Goal: Obtain resource: Download file/media

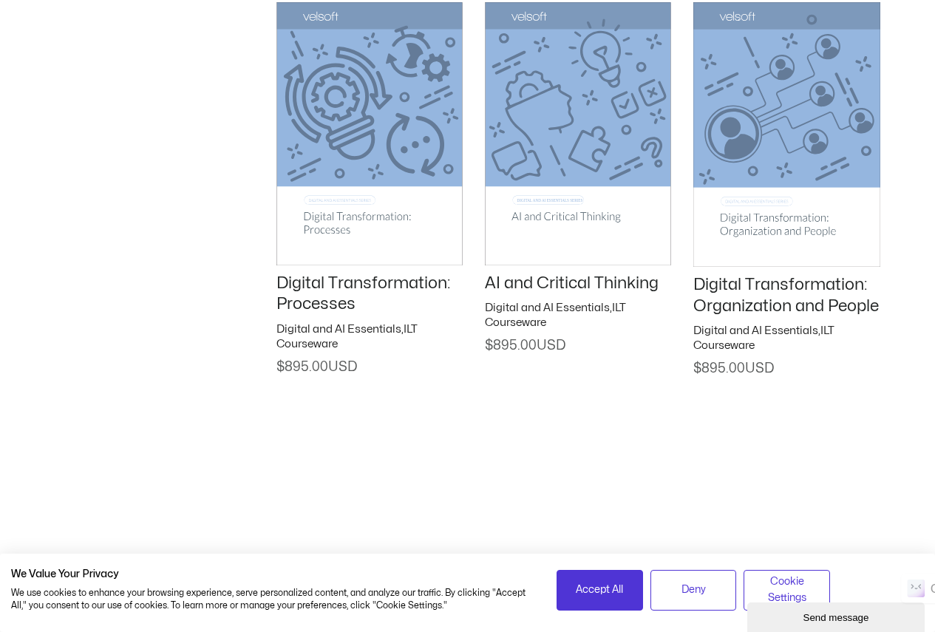
scroll to position [2143, 0]
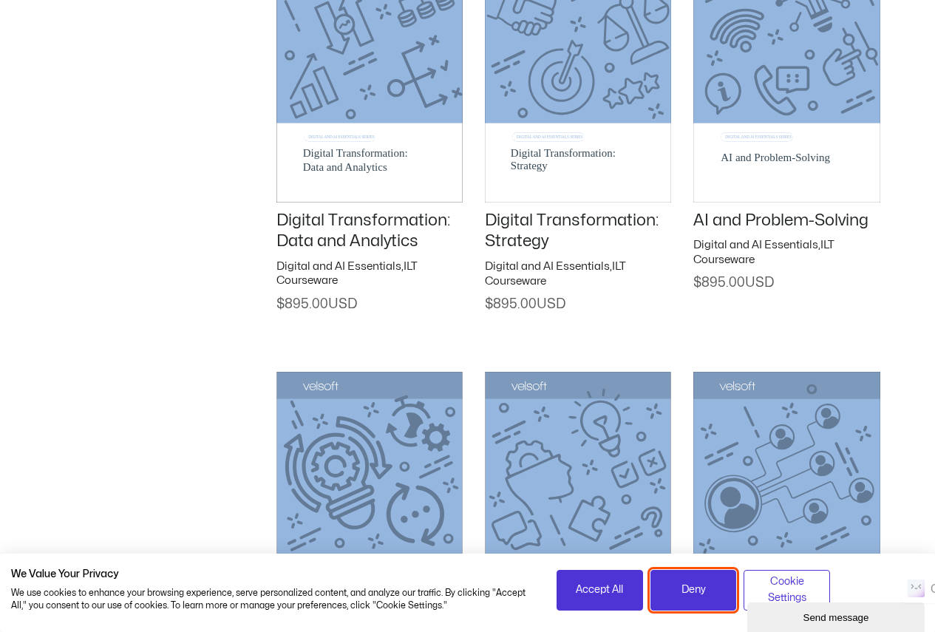
click at [692, 605] on button "Deny" at bounding box center [693, 590] width 86 height 41
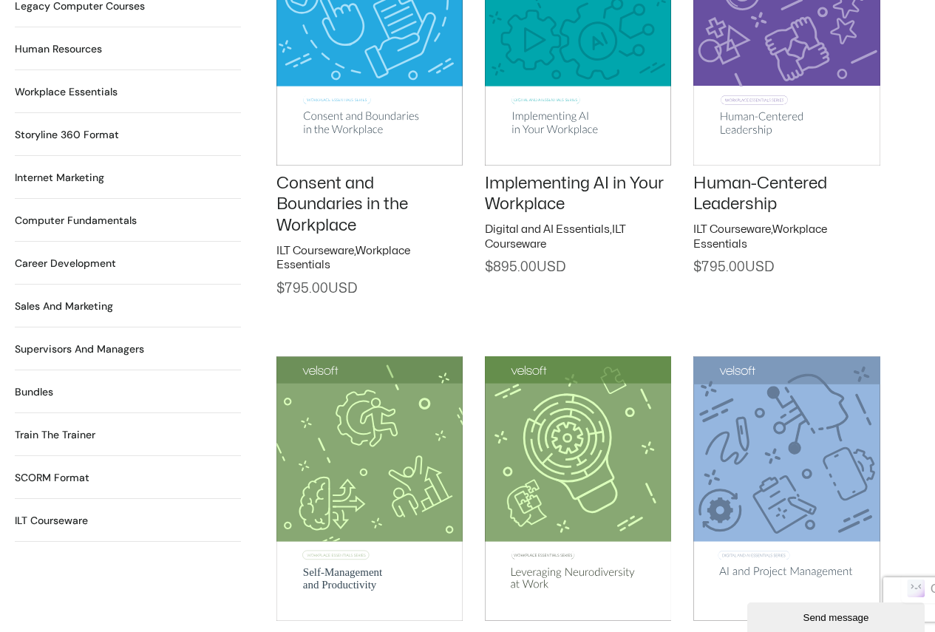
scroll to position [1256, 0]
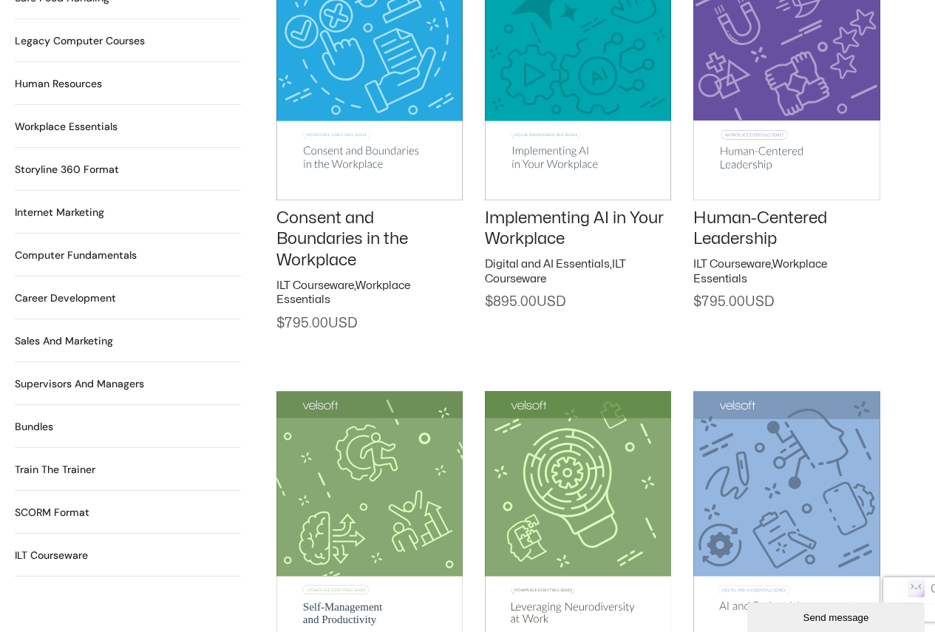
click at [385, 529] on img at bounding box center [369, 523] width 186 height 265
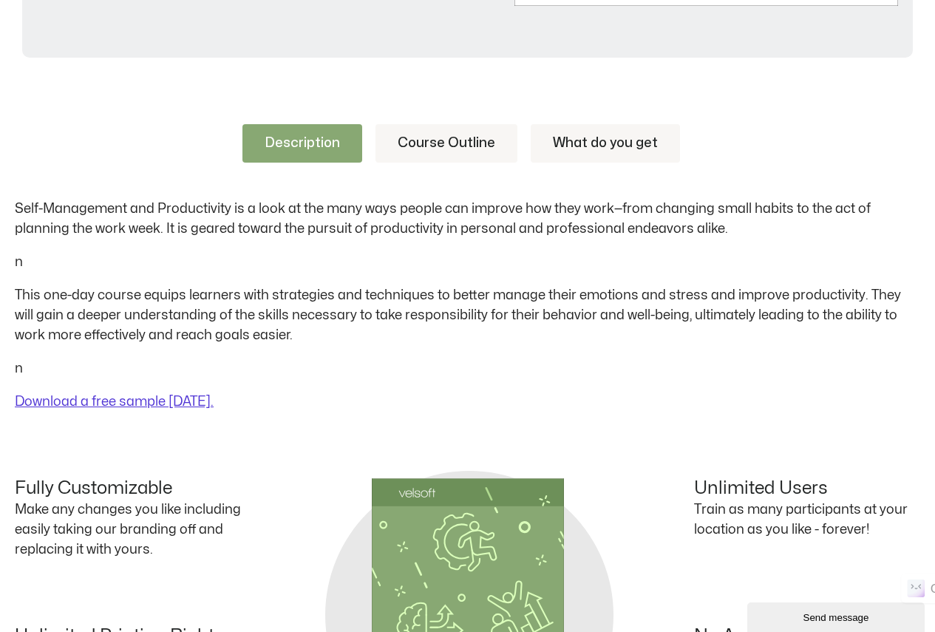
scroll to position [661, 0]
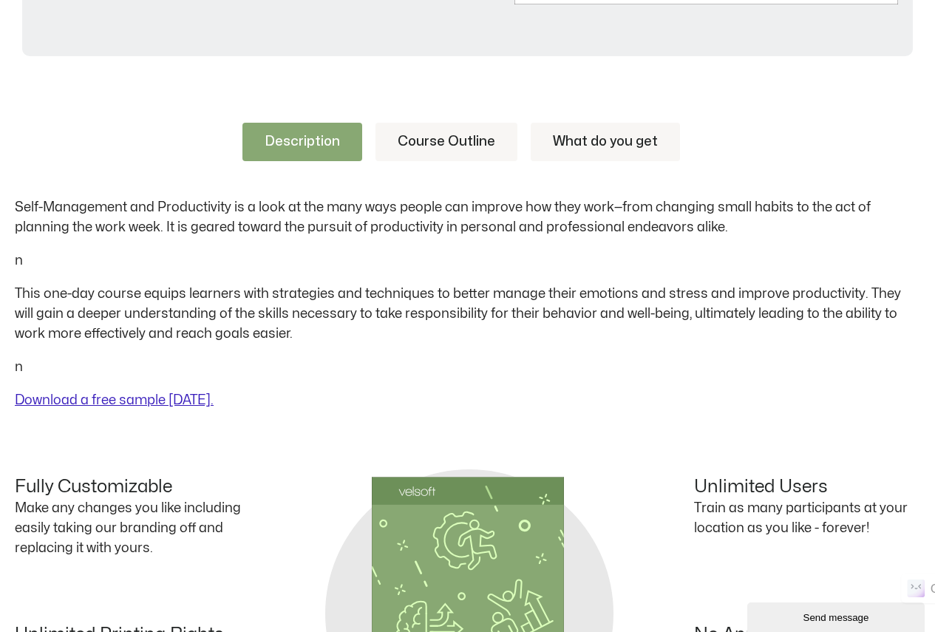
click at [133, 398] on link "Download a free sample today." at bounding box center [114, 400] width 199 height 13
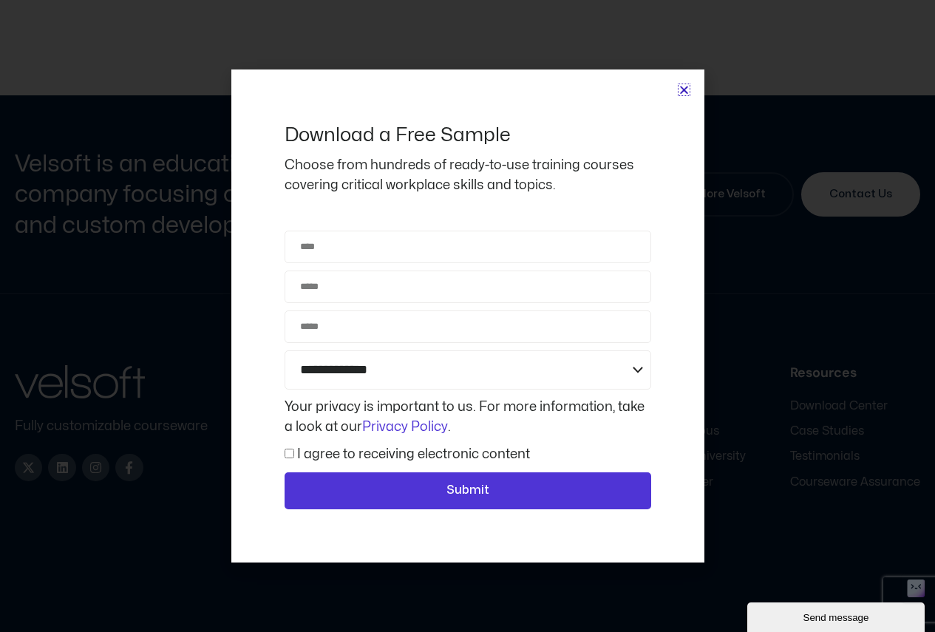
scroll to position [1504, 0]
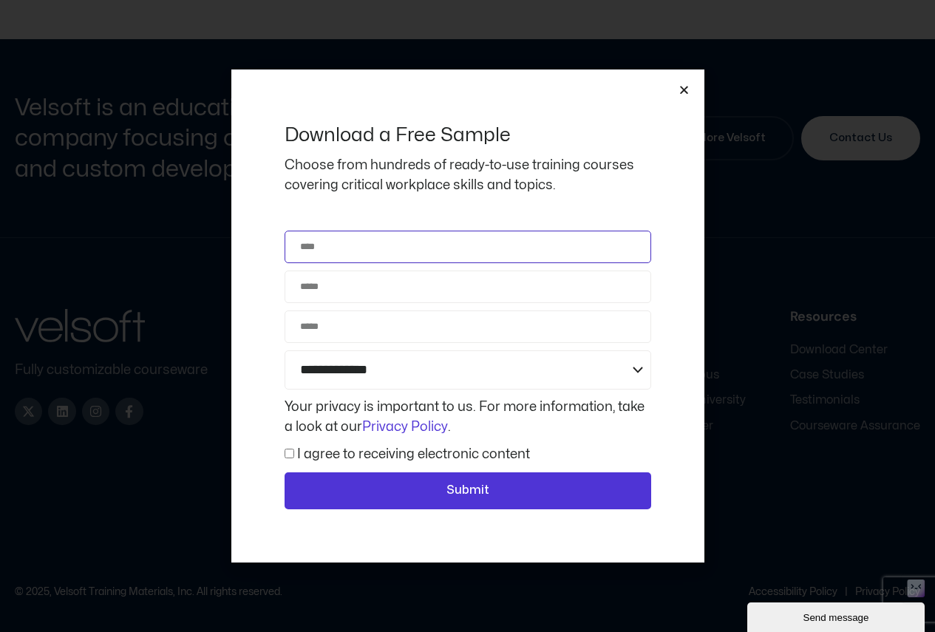
click at [350, 253] on input "Name" at bounding box center [467, 247] width 366 height 33
type input "**********"
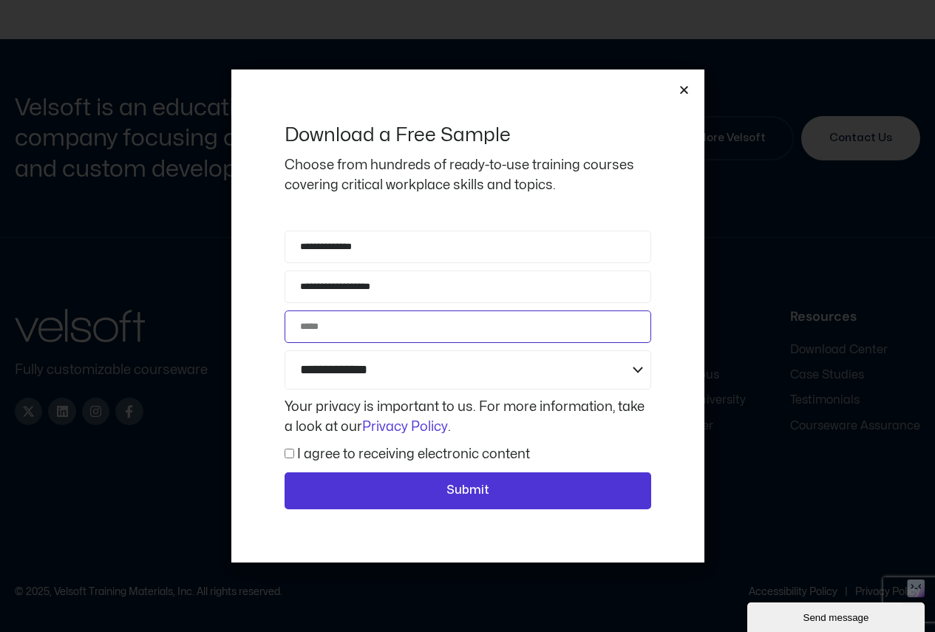
click at [334, 330] on input "Phone" at bounding box center [467, 326] width 366 height 33
type input "**********"
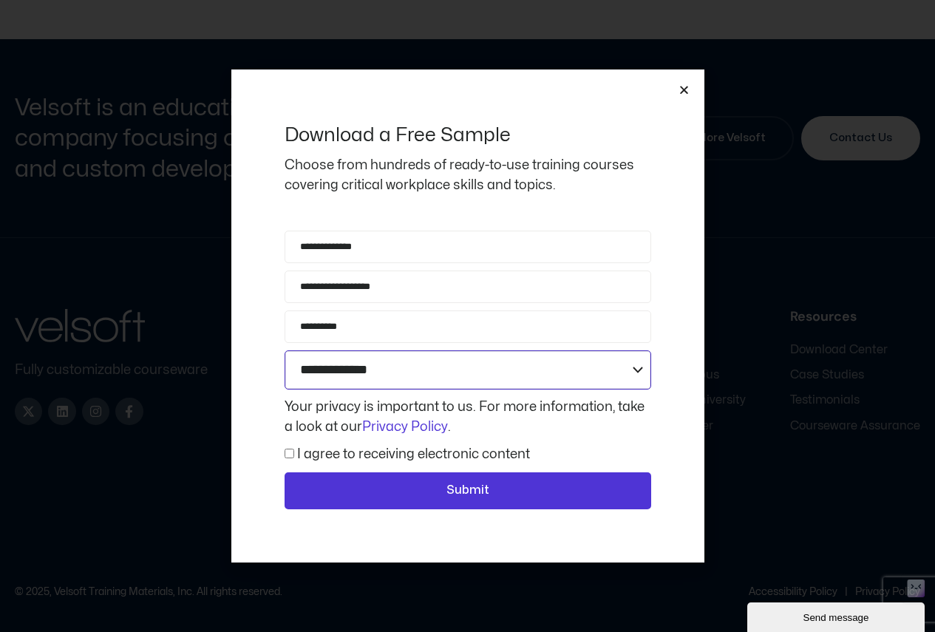
click at [449, 369] on select "**********" at bounding box center [467, 369] width 366 height 39
select select "**********"
click at [284, 350] on select "**********" at bounding box center [467, 369] width 366 height 39
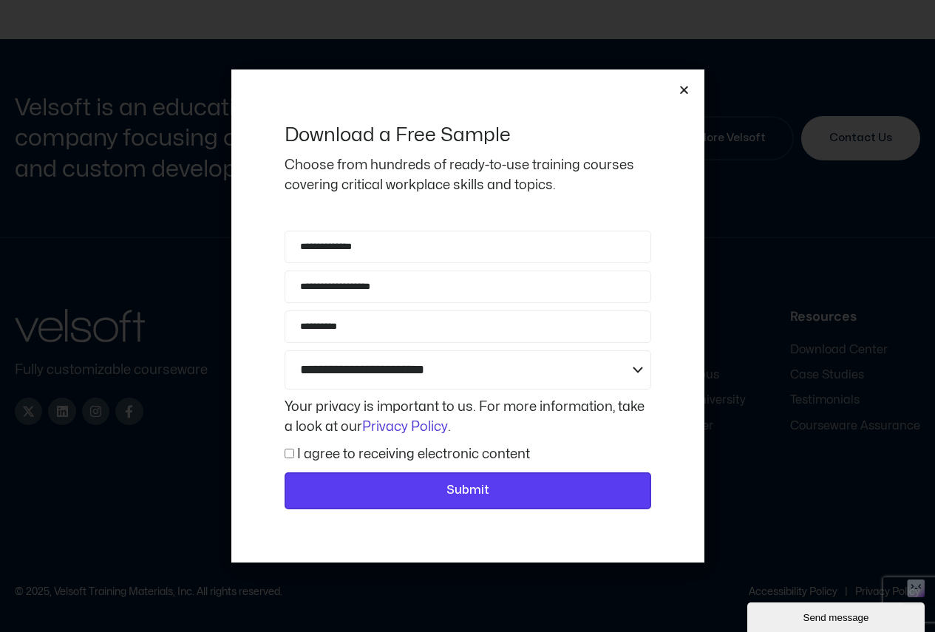
click at [491, 494] on span "Submit" at bounding box center [468, 490] width 328 height 19
click at [487, 489] on span "Submit" at bounding box center [467, 490] width 43 height 19
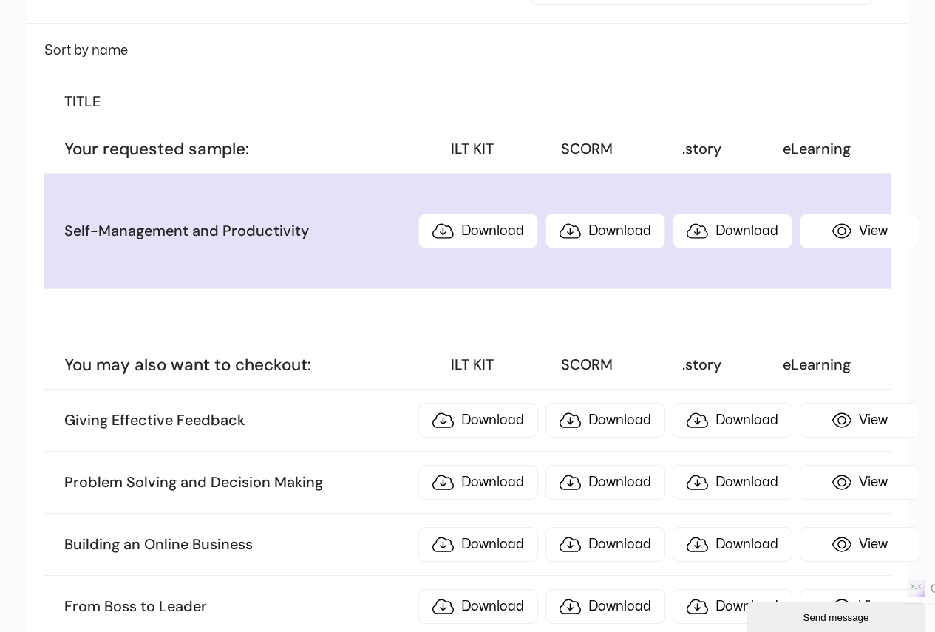
scroll to position [222, 0]
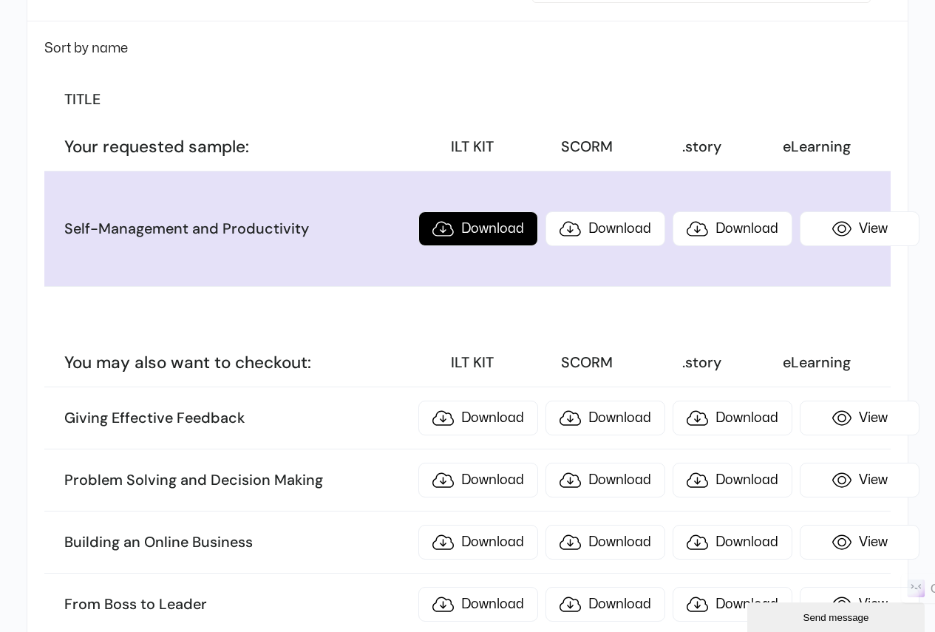
click at [473, 231] on link "Download" at bounding box center [478, 228] width 120 height 35
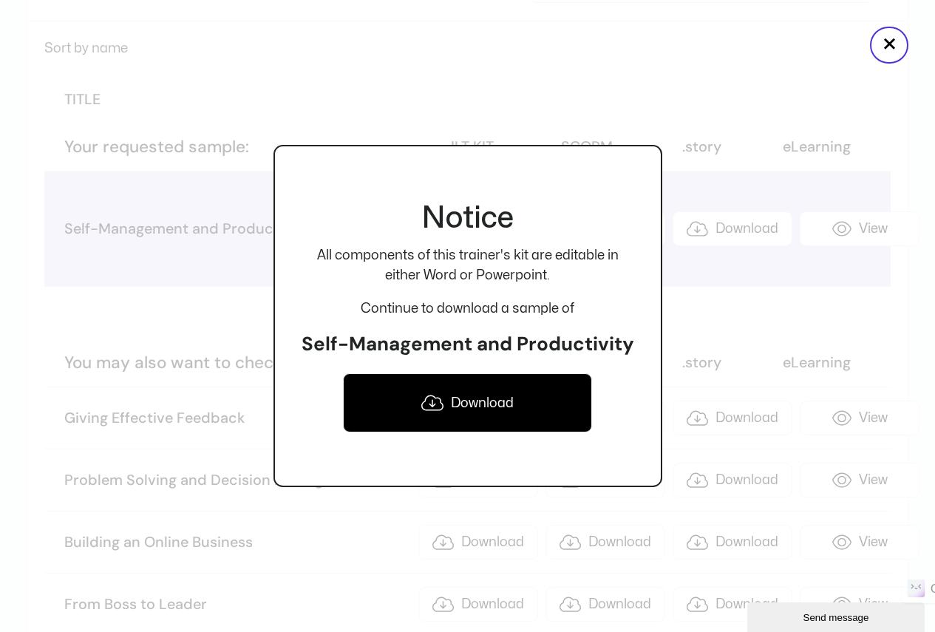
click at [488, 396] on link "Download" at bounding box center [468, 402] width 250 height 59
click at [740, 248] on div at bounding box center [467, 316] width 935 height 632
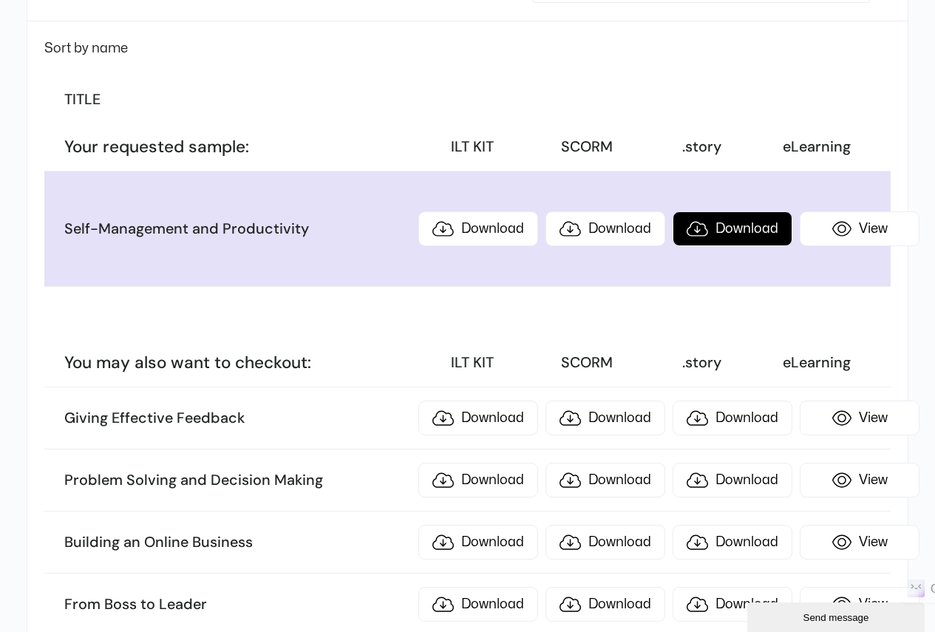
click at [714, 228] on link "Download" at bounding box center [732, 228] width 120 height 35
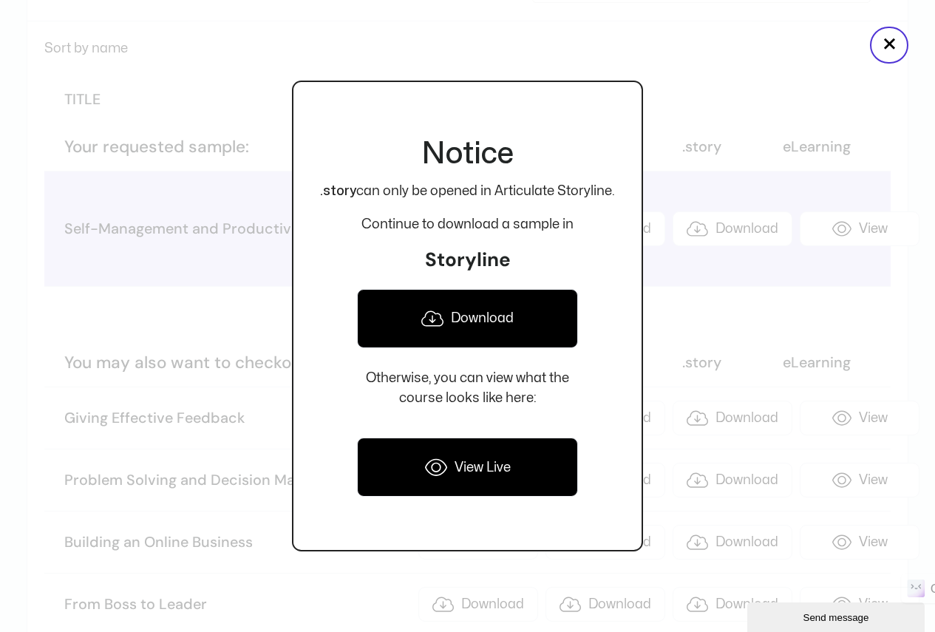
click at [467, 314] on link "Download" at bounding box center [467, 318] width 221 height 59
click at [483, 468] on link "View Live" at bounding box center [467, 466] width 221 height 59
click at [893, 47] on button "×" at bounding box center [889, 45] width 38 height 37
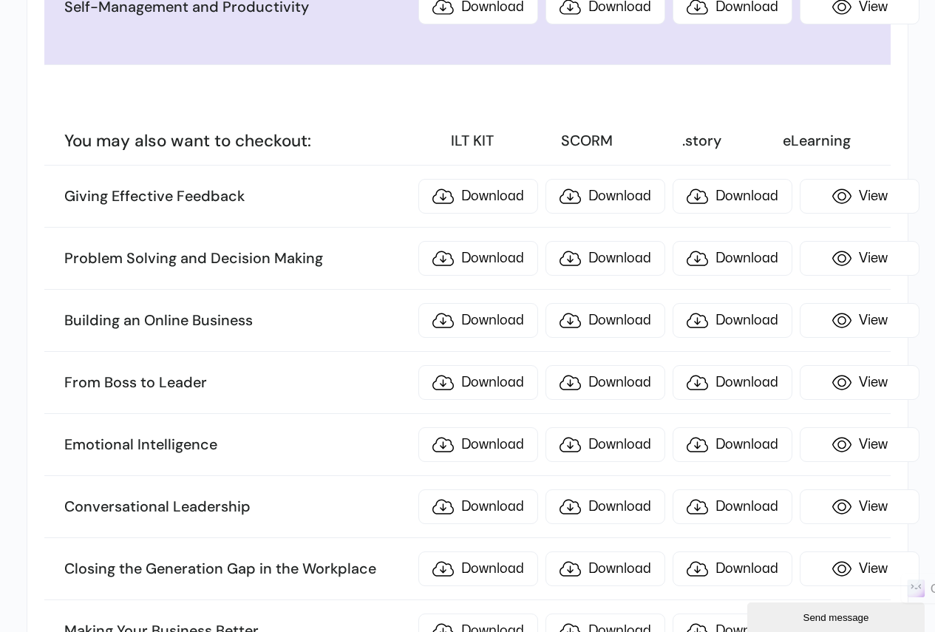
scroll to position [517, 0]
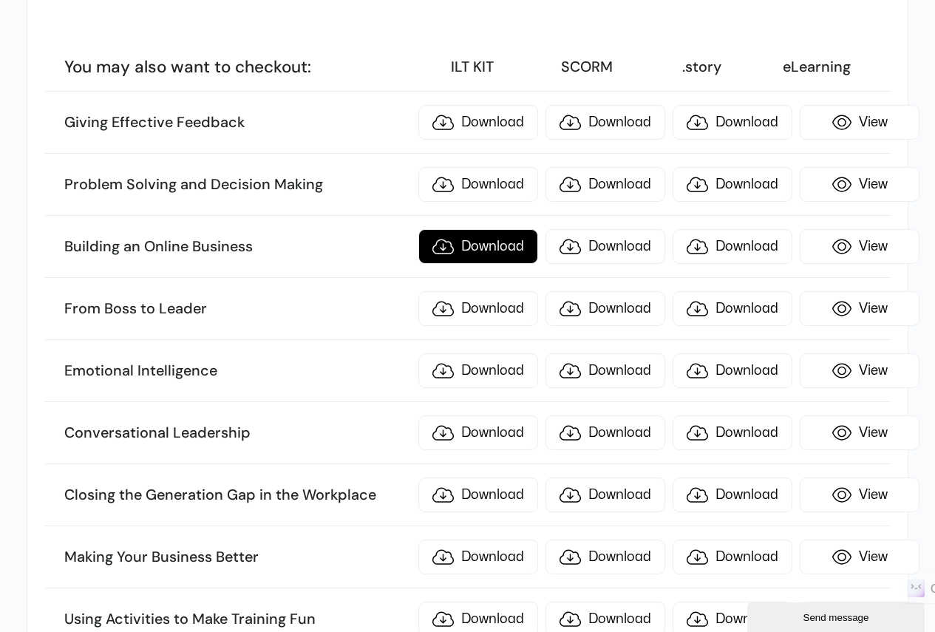
click at [460, 251] on link "Download" at bounding box center [478, 246] width 120 height 35
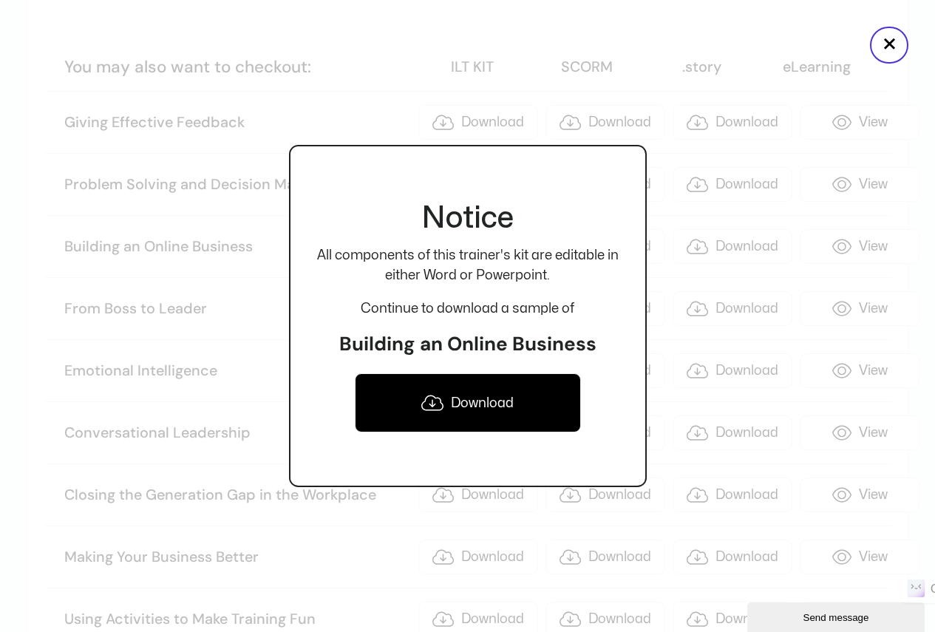
click at [446, 389] on link "Download" at bounding box center [468, 402] width 226 height 59
click at [898, 34] on button "×" at bounding box center [889, 45] width 38 height 37
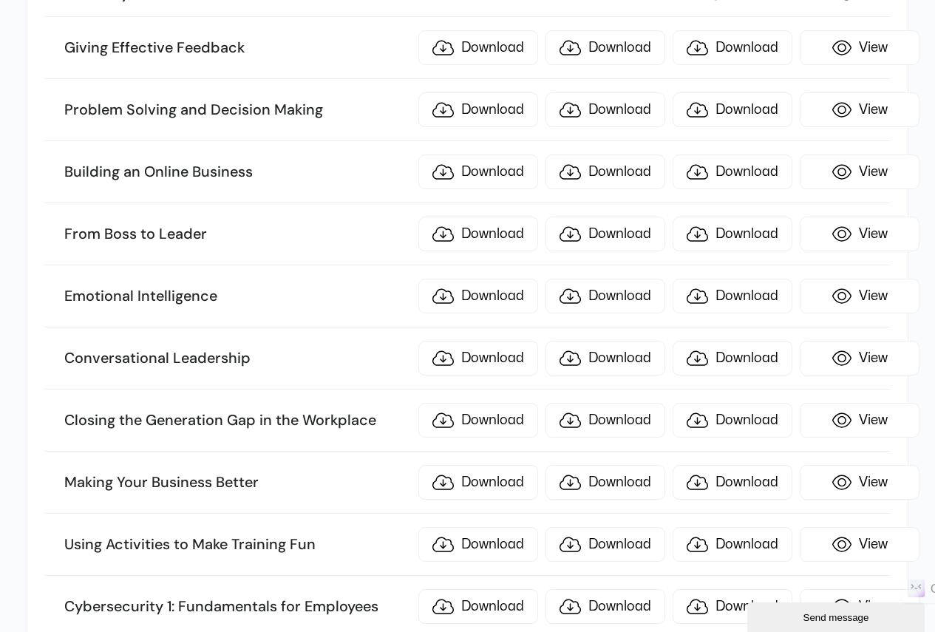
scroll to position [591, 0]
click at [501, 168] on link "Download" at bounding box center [478, 172] width 120 height 35
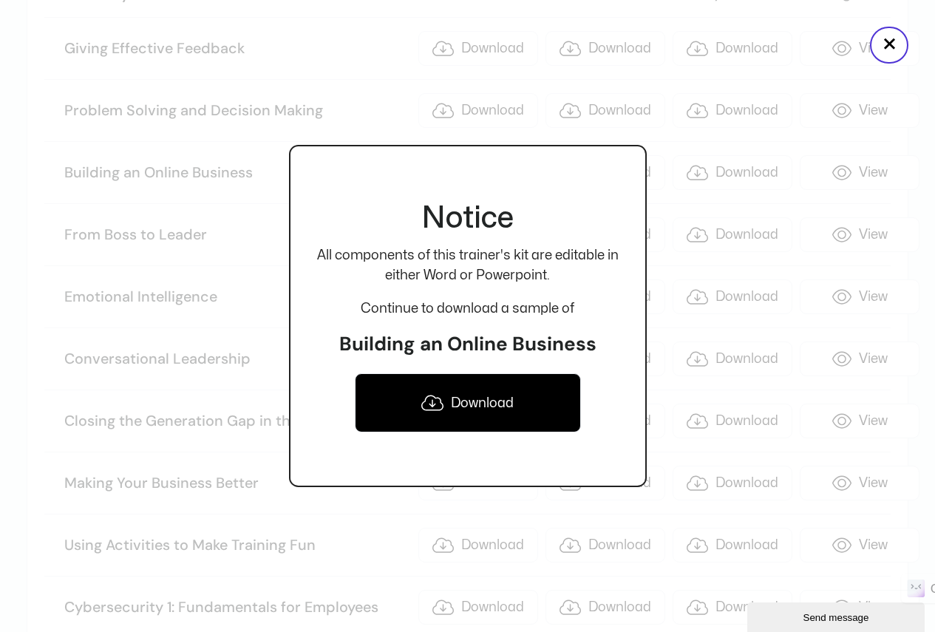
click at [478, 398] on link "Download" at bounding box center [468, 402] width 226 height 59
click at [883, 44] on button "×" at bounding box center [889, 45] width 38 height 37
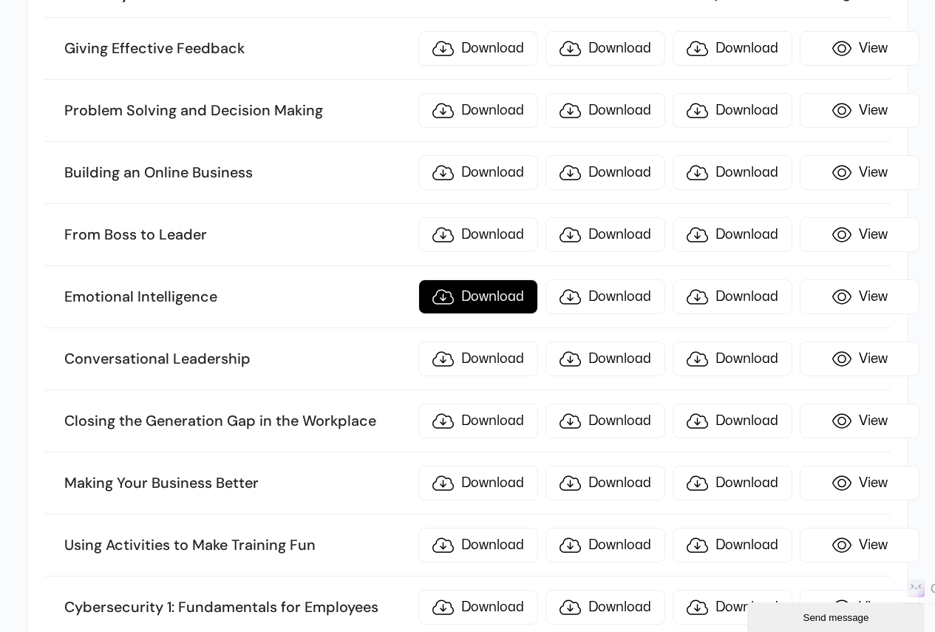
click at [449, 292] on link "Download" at bounding box center [478, 296] width 120 height 35
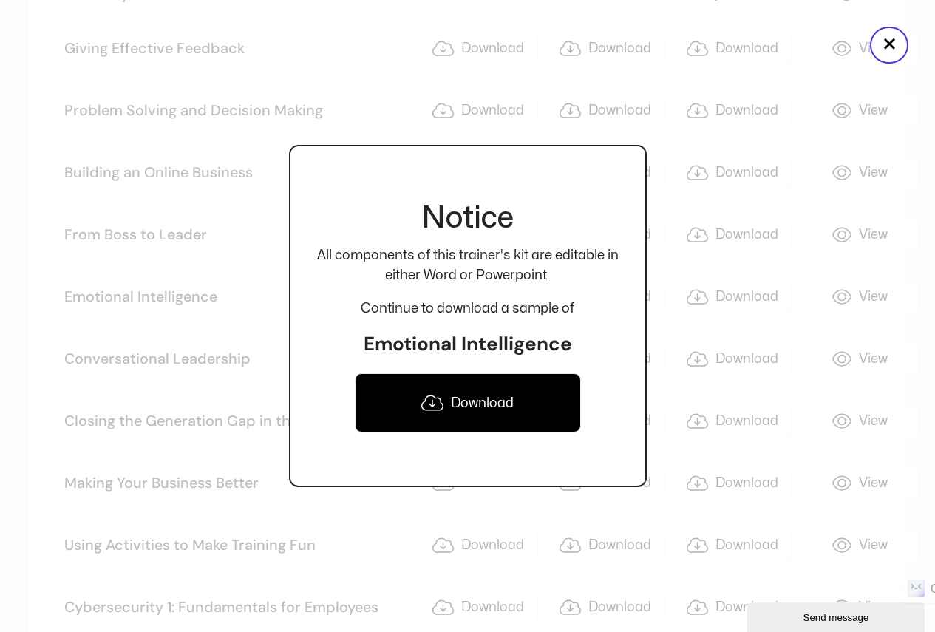
click at [471, 394] on link "Download" at bounding box center [468, 402] width 226 height 59
click at [883, 50] on button "×" at bounding box center [889, 45] width 38 height 37
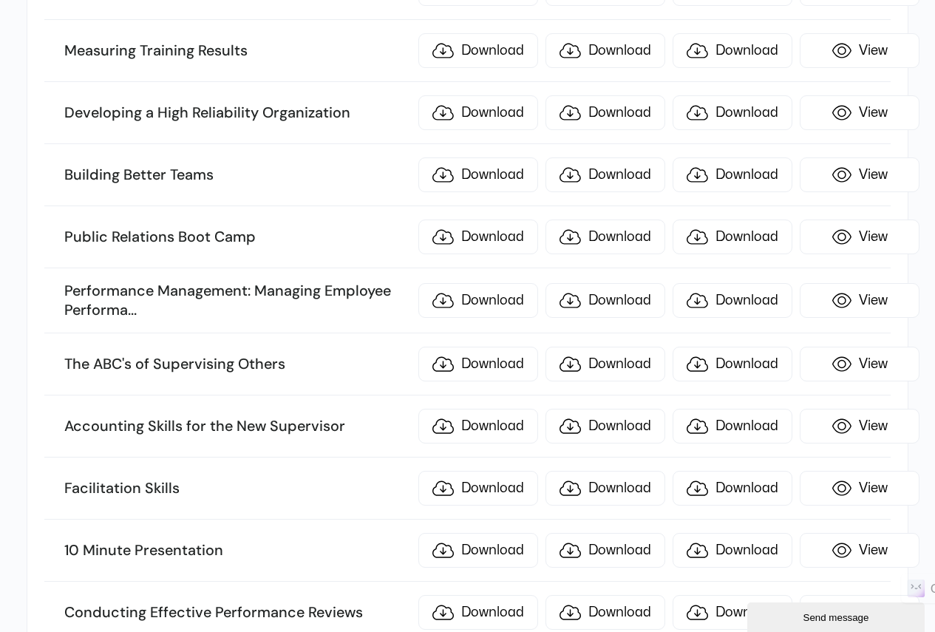
scroll to position [1847, 0]
